Goal: Information Seeking & Learning: Learn about a topic

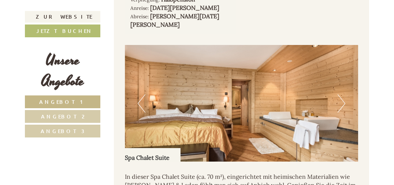
scroll to position [476, 0]
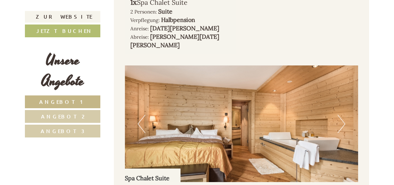
click at [342, 115] on button "Next" at bounding box center [341, 124] width 8 height 18
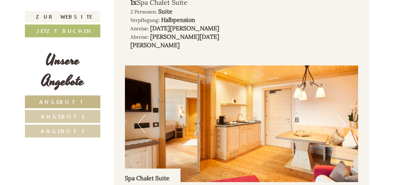
click at [344, 115] on button "Next" at bounding box center [341, 124] width 8 height 18
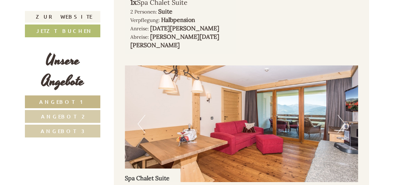
click at [344, 115] on button "Next" at bounding box center [341, 124] width 8 height 18
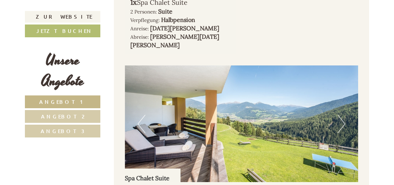
click at [344, 115] on button "Next" at bounding box center [341, 124] width 8 height 18
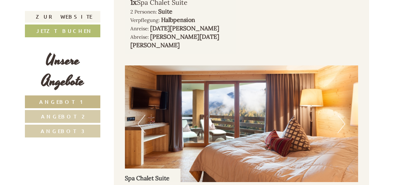
click at [344, 115] on button "Next" at bounding box center [341, 124] width 8 height 18
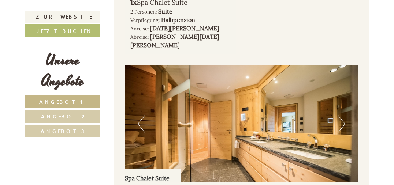
click at [344, 115] on button "Next" at bounding box center [341, 124] width 8 height 18
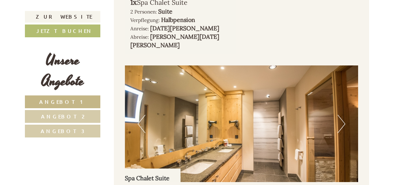
click at [344, 115] on button "Next" at bounding box center [341, 124] width 8 height 18
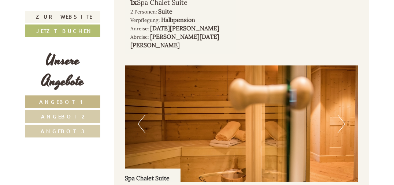
click at [344, 115] on button "Next" at bounding box center [341, 124] width 8 height 18
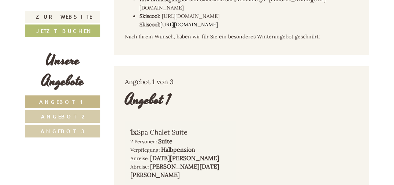
scroll to position [329, 0]
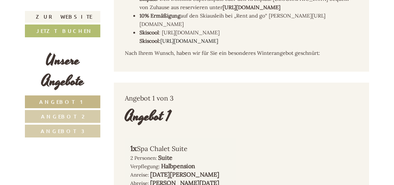
click at [61, 116] on span "Angebot 2" at bounding box center [63, 116] width 44 height 7
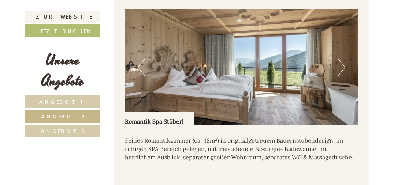
scroll to position [521, 0]
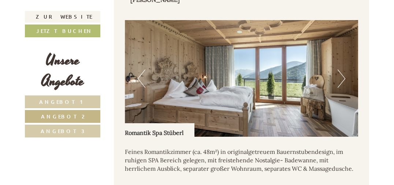
click at [342, 70] on button "Next" at bounding box center [341, 79] width 8 height 18
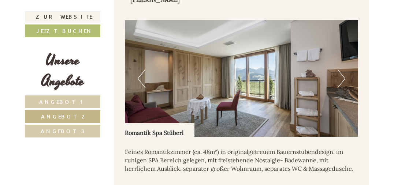
click at [342, 70] on button "Next" at bounding box center [341, 79] width 8 height 18
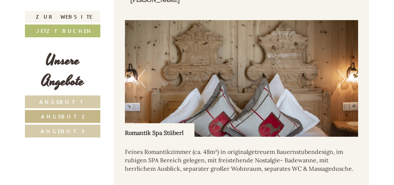
click at [342, 70] on button "Next" at bounding box center [341, 79] width 8 height 18
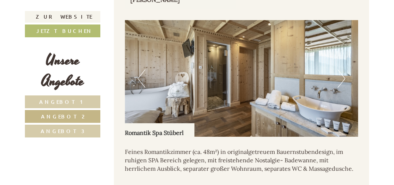
click at [136, 68] on img at bounding box center [241, 78] width 233 height 117
click at [139, 70] on button "Previous" at bounding box center [142, 79] width 8 height 18
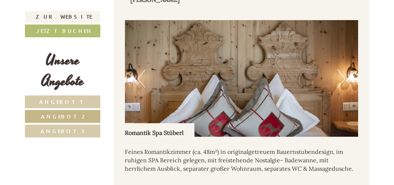
click at [342, 70] on button "Next" at bounding box center [341, 79] width 8 height 18
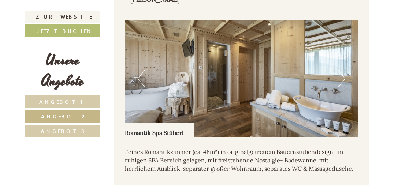
click at [342, 70] on button "Next" at bounding box center [341, 79] width 8 height 18
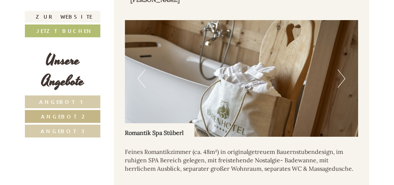
click at [342, 70] on button "Next" at bounding box center [341, 79] width 8 height 18
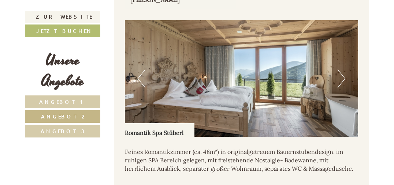
click at [343, 70] on button "Next" at bounding box center [341, 79] width 8 height 18
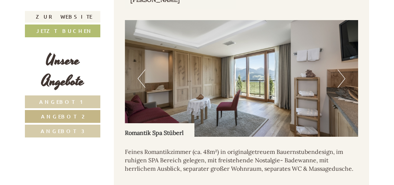
click at [343, 70] on button "Next" at bounding box center [341, 79] width 8 height 18
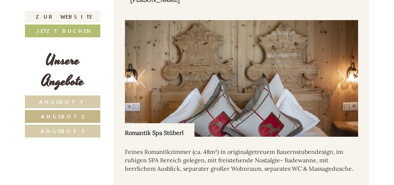
click at [343, 70] on button "Next" at bounding box center [341, 79] width 8 height 18
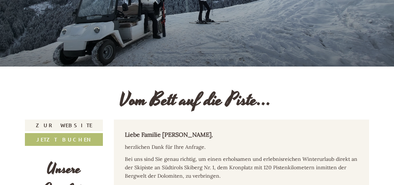
scroll to position [192, 0]
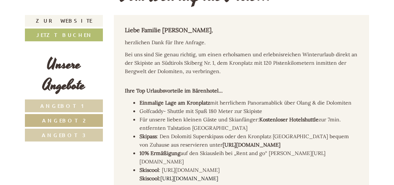
click at [64, 134] on span "Angebot 3" at bounding box center [64, 135] width 44 height 7
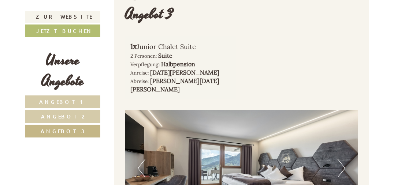
scroll to position [484, 0]
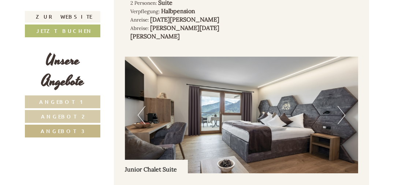
click at [341, 106] on button "Next" at bounding box center [341, 115] width 8 height 18
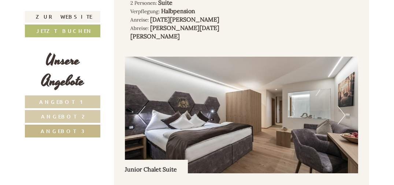
click at [341, 106] on button "Next" at bounding box center [341, 115] width 8 height 18
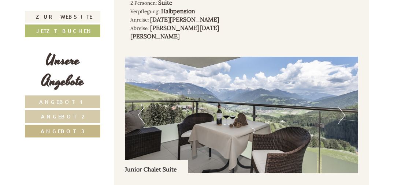
click at [341, 106] on button "Next" at bounding box center [341, 115] width 8 height 18
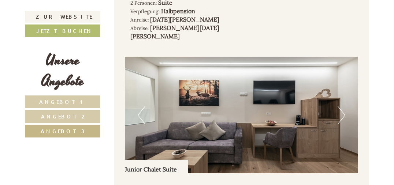
click at [341, 106] on button "Next" at bounding box center [341, 115] width 8 height 18
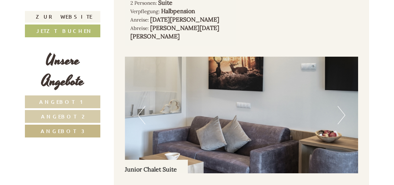
click at [342, 106] on button "Next" at bounding box center [341, 115] width 8 height 18
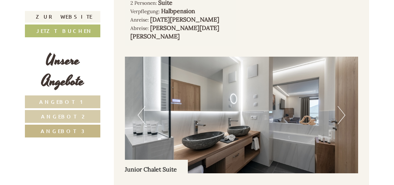
click at [342, 106] on button "Next" at bounding box center [341, 115] width 8 height 18
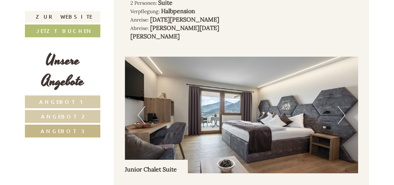
click at [342, 106] on button "Next" at bounding box center [341, 115] width 8 height 18
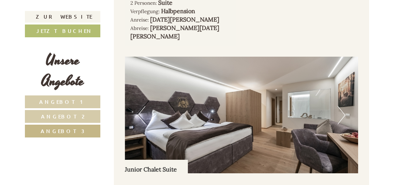
click at [342, 106] on button "Next" at bounding box center [341, 115] width 8 height 18
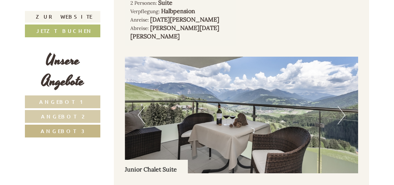
click at [342, 106] on button "Next" at bounding box center [341, 115] width 8 height 18
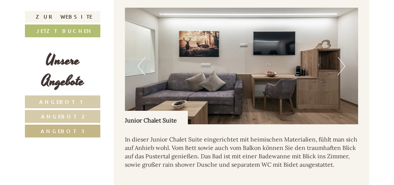
scroll to position [521, 0]
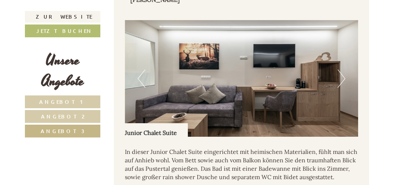
click at [341, 70] on button "Next" at bounding box center [341, 79] width 8 height 18
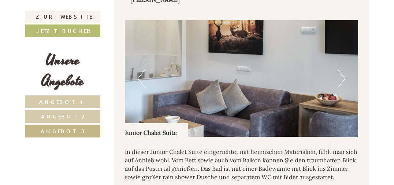
click at [341, 70] on button "Next" at bounding box center [341, 79] width 8 height 18
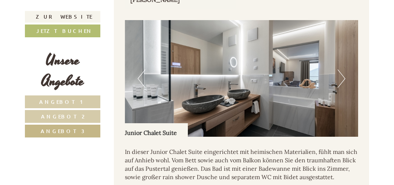
click at [341, 70] on button "Next" at bounding box center [341, 79] width 8 height 18
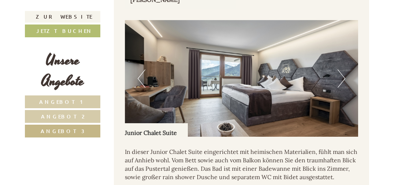
click at [341, 70] on button "Next" at bounding box center [341, 79] width 8 height 18
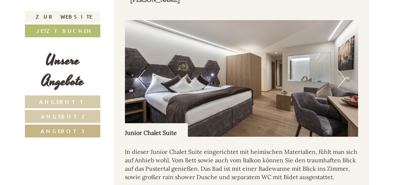
click at [341, 70] on button "Next" at bounding box center [341, 79] width 8 height 18
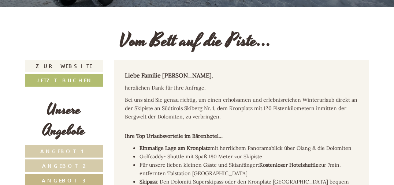
scroll to position [183, 0]
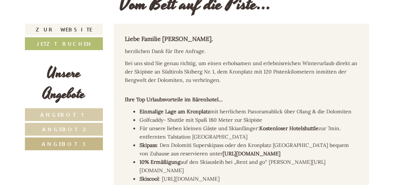
click at [53, 113] on span "Angebot 1" at bounding box center [63, 114] width 47 height 7
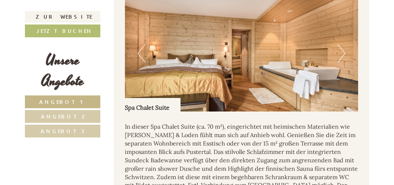
scroll to position [558, 0]
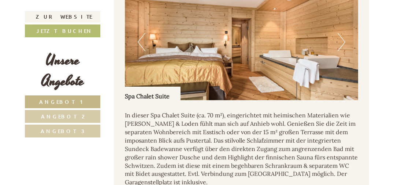
click at [61, 116] on span "Angebot 2" at bounding box center [63, 116] width 44 height 7
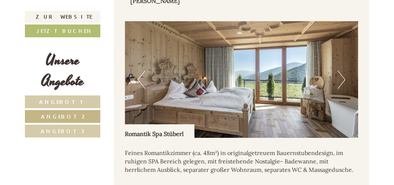
scroll to position [521, 0]
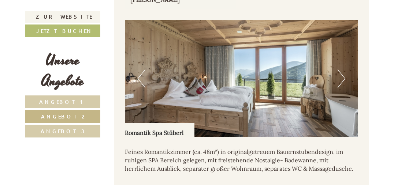
click at [70, 130] on span "Angebot 3" at bounding box center [63, 131] width 44 height 7
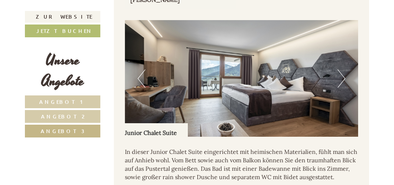
click at [344, 70] on button "Next" at bounding box center [341, 79] width 8 height 18
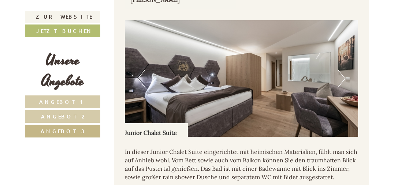
click at [342, 70] on button "Next" at bounding box center [341, 79] width 8 height 18
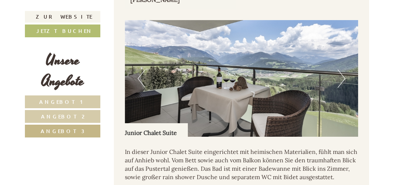
click at [342, 70] on button "Next" at bounding box center [341, 79] width 8 height 18
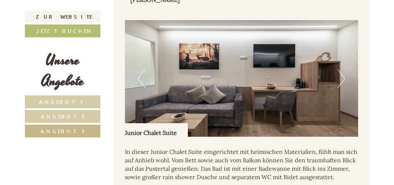
click at [342, 70] on button "Next" at bounding box center [341, 79] width 8 height 18
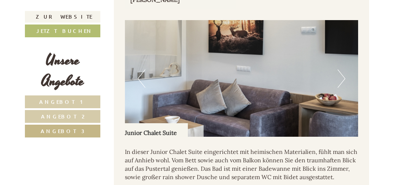
click at [342, 70] on button "Next" at bounding box center [341, 79] width 8 height 18
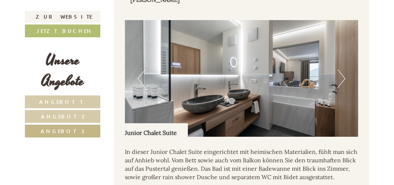
click at [342, 70] on button "Next" at bounding box center [341, 79] width 8 height 18
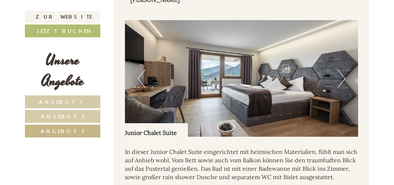
click at [344, 70] on button "Next" at bounding box center [341, 79] width 8 height 18
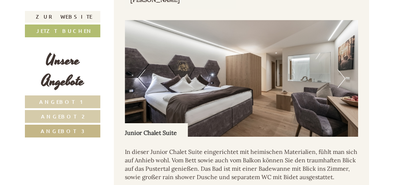
click at [344, 70] on button "Next" at bounding box center [341, 79] width 8 height 18
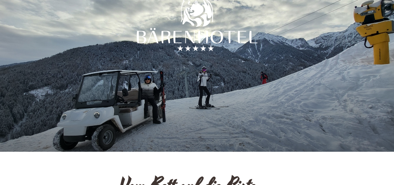
scroll to position [0, 0]
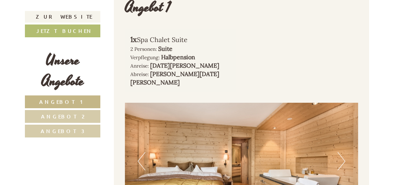
scroll to position [439, 0]
